Goal: Task Accomplishment & Management: Manage account settings

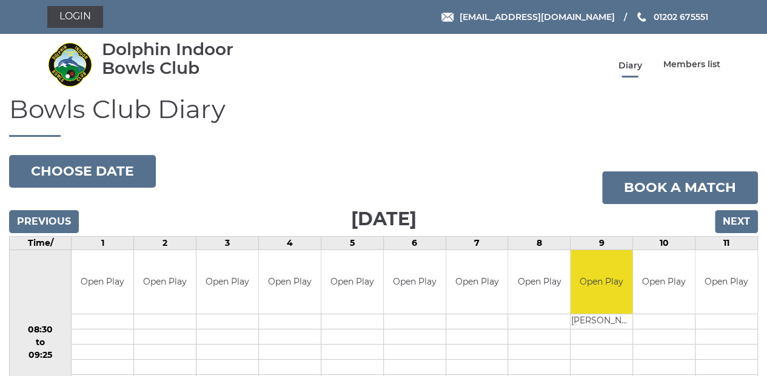
click at [632, 65] on link "Diary" at bounding box center [630, 66] width 24 height 12
click at [72, 15] on link "Login" at bounding box center [75, 17] width 56 height 22
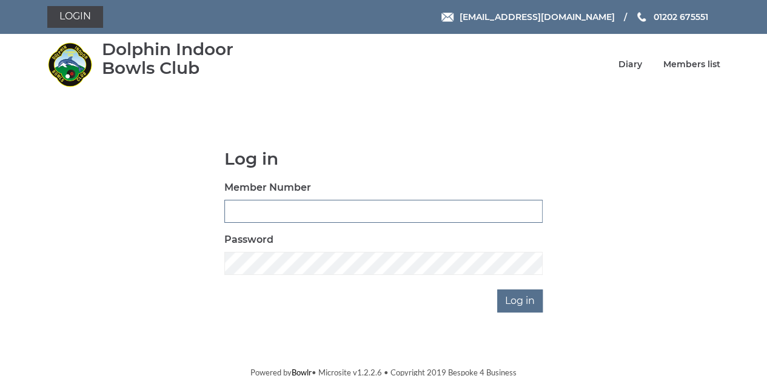
click at [241, 205] on input "Member Number" at bounding box center [383, 211] width 318 height 23
type input "3039"
click at [512, 301] on input "Log in" at bounding box center [519, 301] width 45 height 23
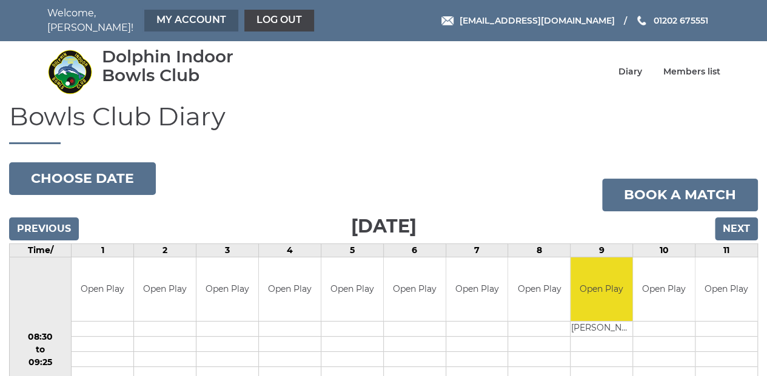
click at [179, 16] on link "My Account" at bounding box center [191, 21] width 94 height 22
